Goal: Information Seeking & Learning: Understand process/instructions

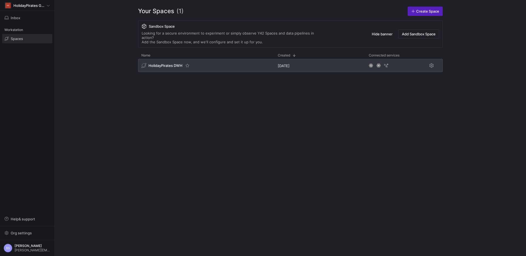
click at [180, 63] on span "HolidayPirates DWH" at bounding box center [166, 65] width 34 height 4
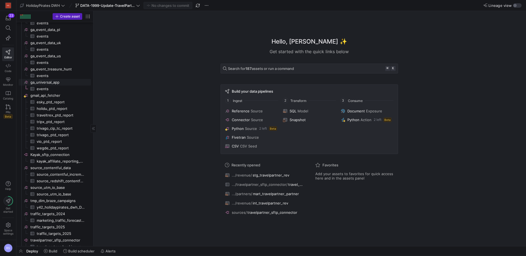
scroll to position [348, 0]
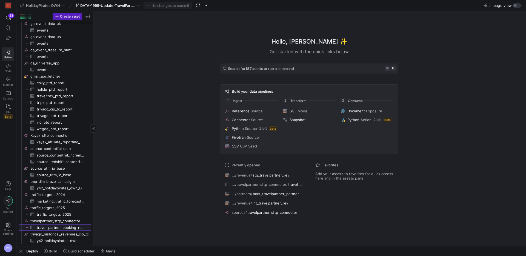
click at [70, 227] on span "travel_partner_booking_report_raw​​​​​​​​​" at bounding box center [61, 227] width 48 height 6
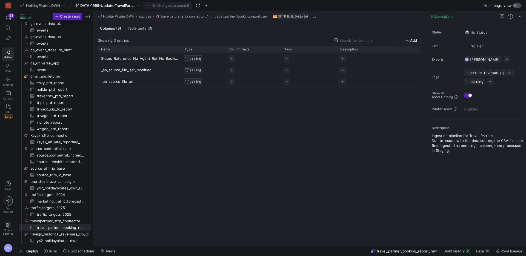
click at [517, 6] on div "button" at bounding box center [517, 5] width 9 height 4
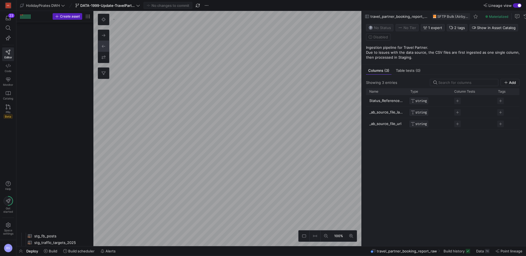
scroll to position [546, 0]
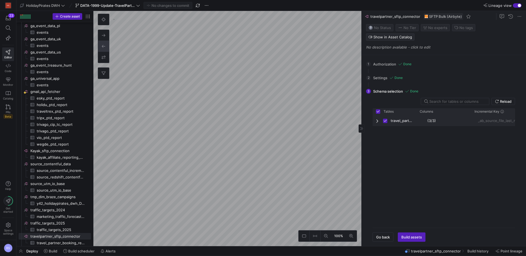
click at [376, 115] on span "Press SPACE to deselect this row." at bounding box center [378, 120] width 4 height 11
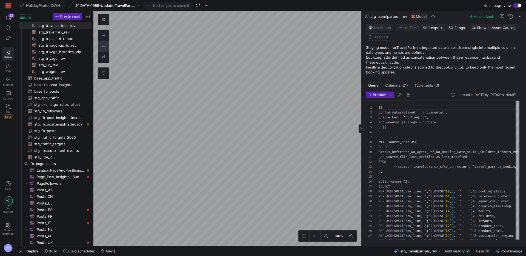
scroll to position [49, 0]
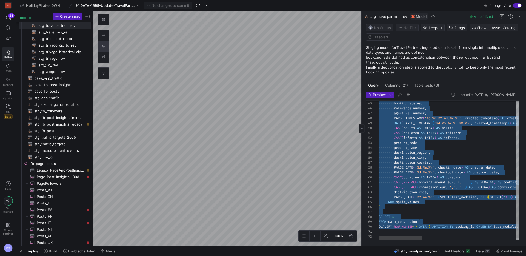
type textarea "CAST(REPLACE(booking_amount_eur, ',','.') AS FLOAT64) AS booking_amount_eur, CA…"
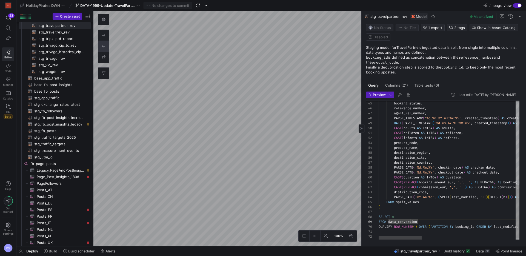
type textarea "CAST(REPLACE(booking_amount_eur, ',','.') AS FLOAT64) AS booking_amount_eur, CA…"
drag, startPoint x: 402, startPoint y: 232, endPoint x: 375, endPoint y: 226, distance: 27.8
